Goal: Navigation & Orientation: Find specific page/section

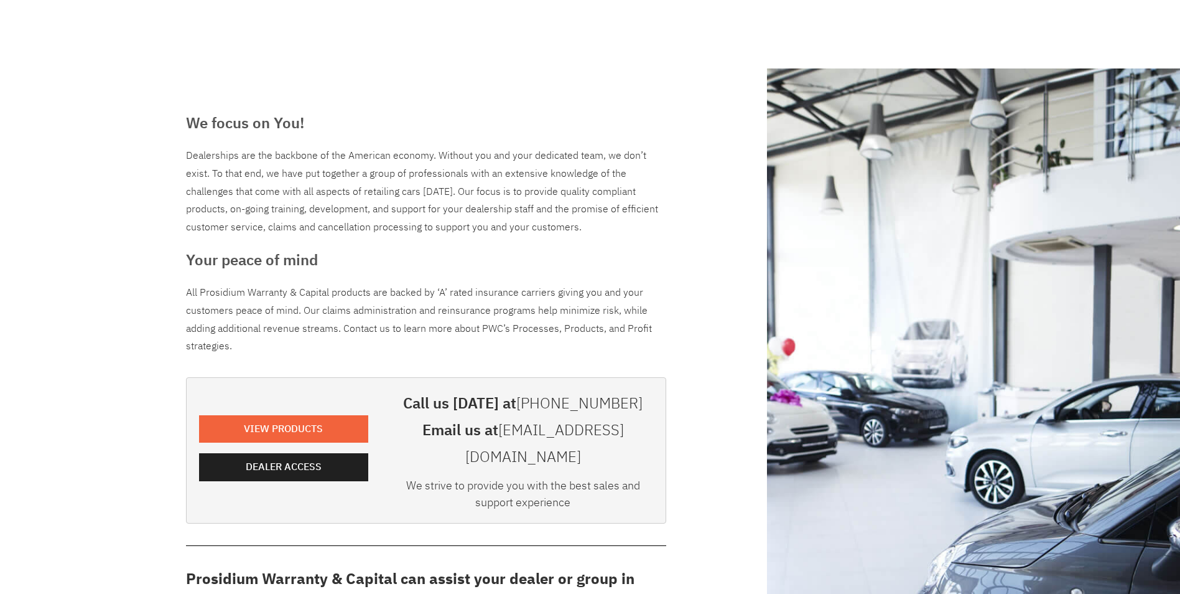
click at [285, 459] on e-page-transition at bounding box center [590, 297] width 1180 height 594
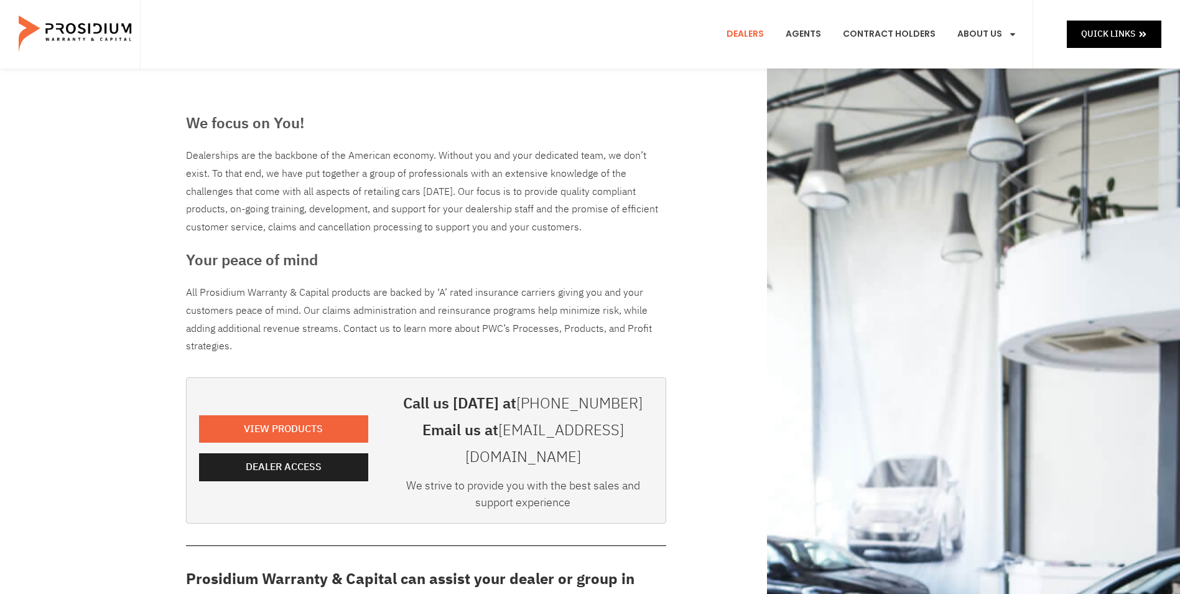
click at [287, 455] on e-page-transition at bounding box center [590, 297] width 1180 height 594
click at [304, 453] on e-page-transition at bounding box center [590, 297] width 1180 height 594
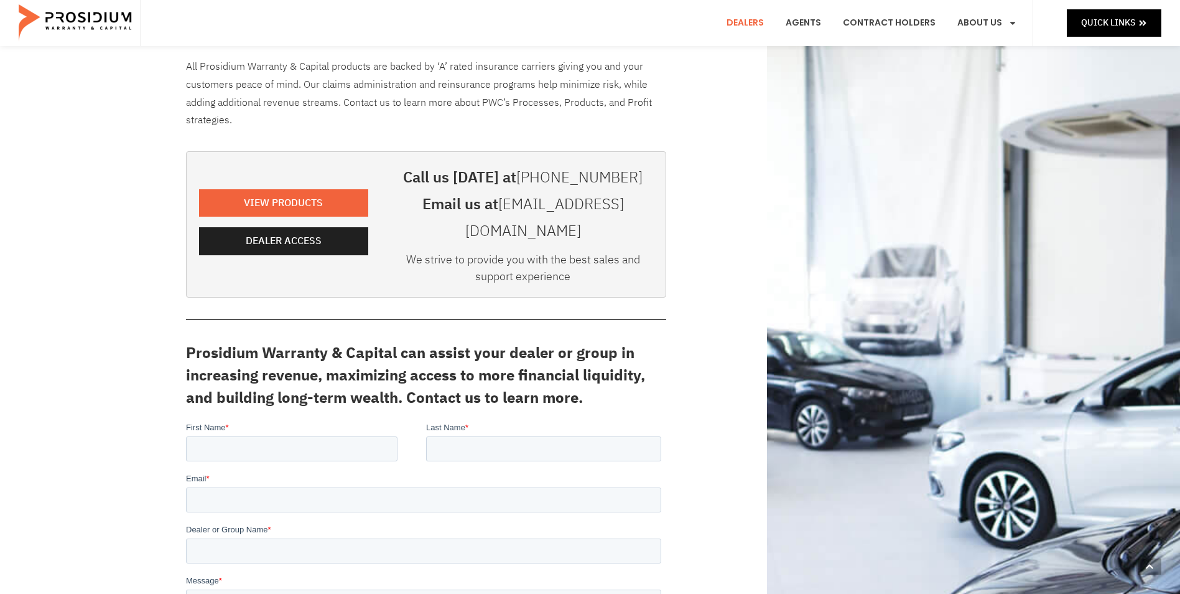
scroll to position [249, 0]
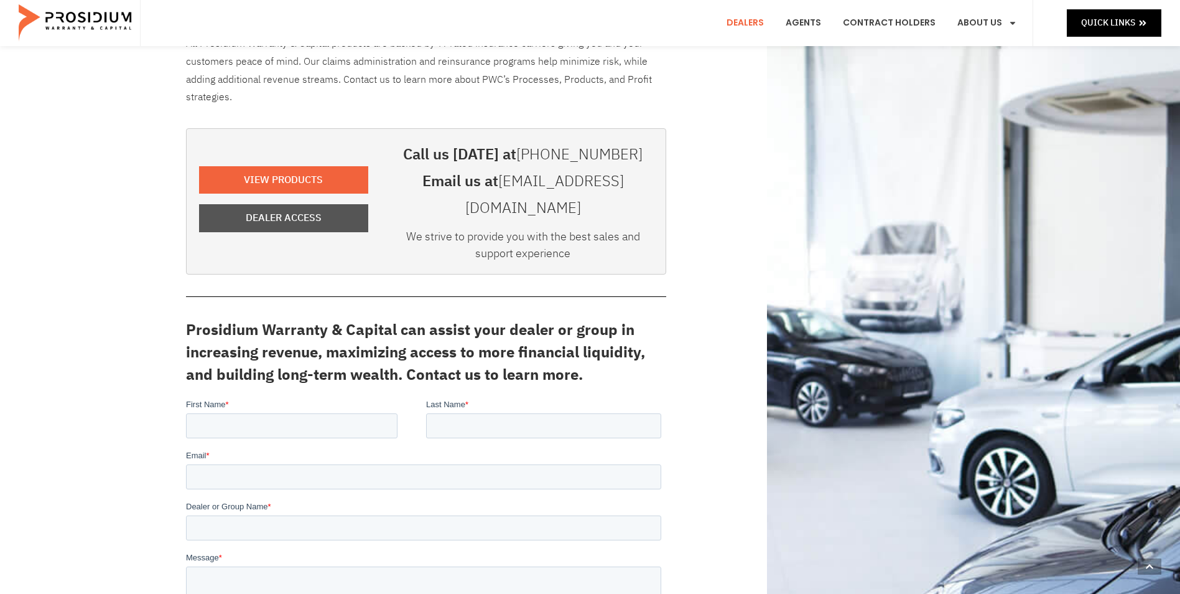
click at [309, 209] on span "Dealer Access" at bounding box center [284, 218] width 76 height 18
